Goal: Find specific page/section: Find specific page/section

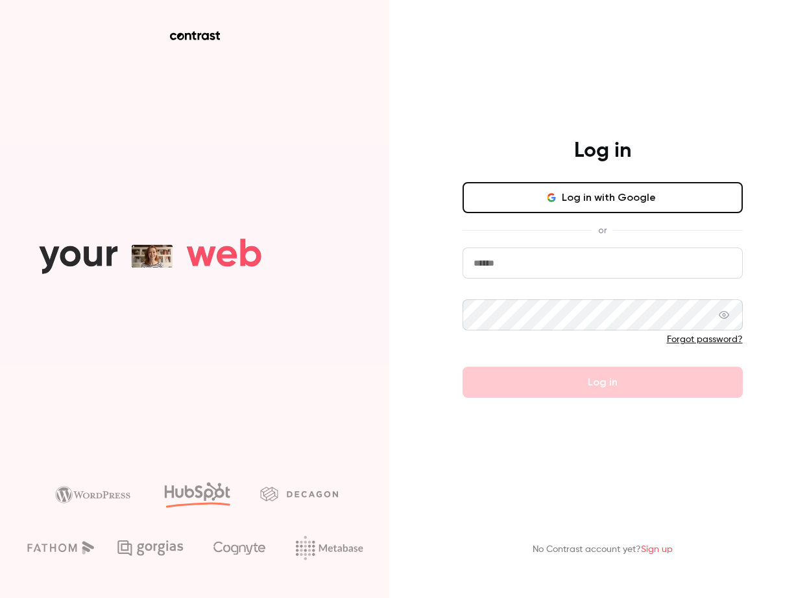
click at [586, 193] on button "Log in with Google" at bounding box center [602, 197] width 280 height 31
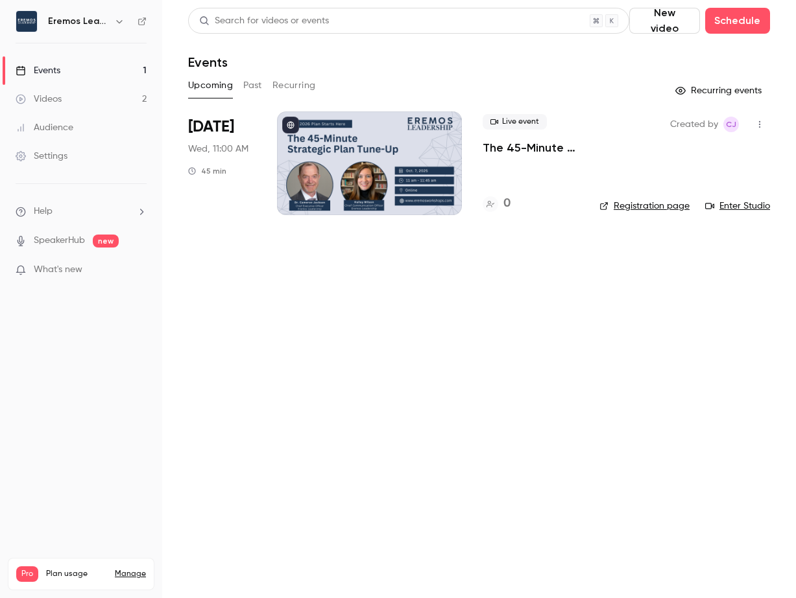
click at [643, 207] on link "Registration page" at bounding box center [644, 206] width 90 height 13
